Goal: Information Seeking & Learning: Learn about a topic

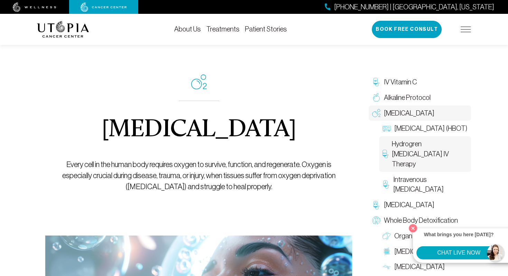
click at [385, 157] on img at bounding box center [386, 154] width 6 height 8
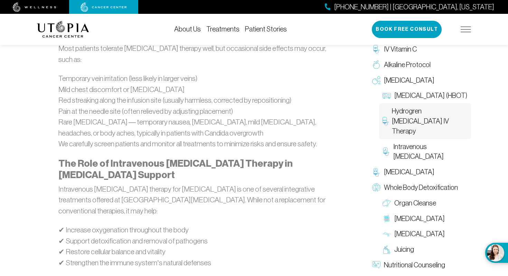
scroll to position [664, 0]
click at [388, 92] on img at bounding box center [387, 96] width 8 height 8
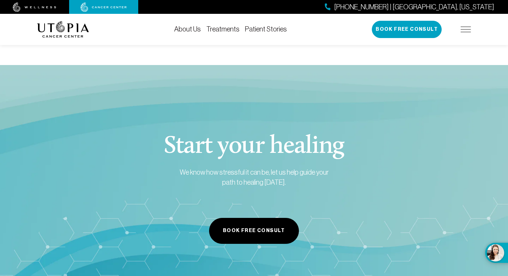
scroll to position [1231, 0]
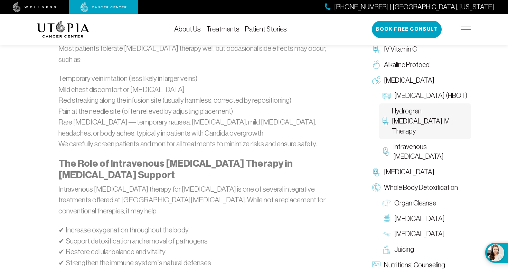
scroll to position [664, 0]
